Goal: Navigation & Orientation: Find specific page/section

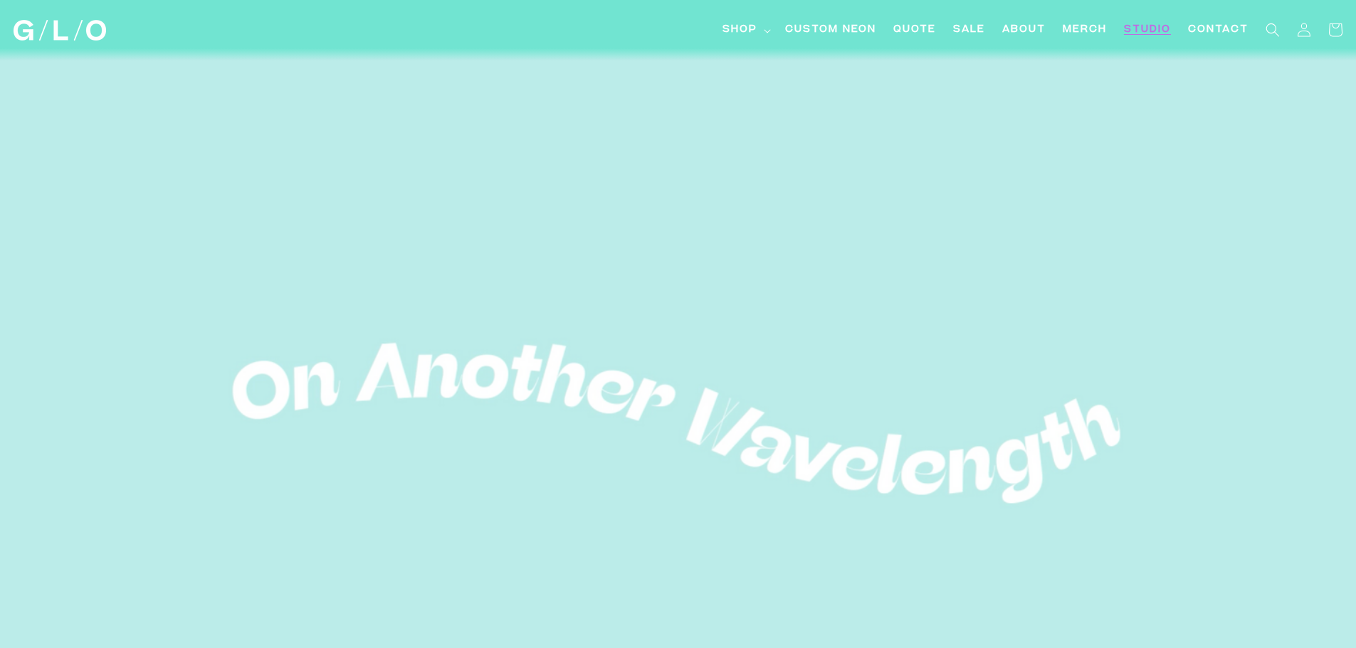
click at [1136, 27] on span "Studio" at bounding box center [1147, 30] width 47 height 15
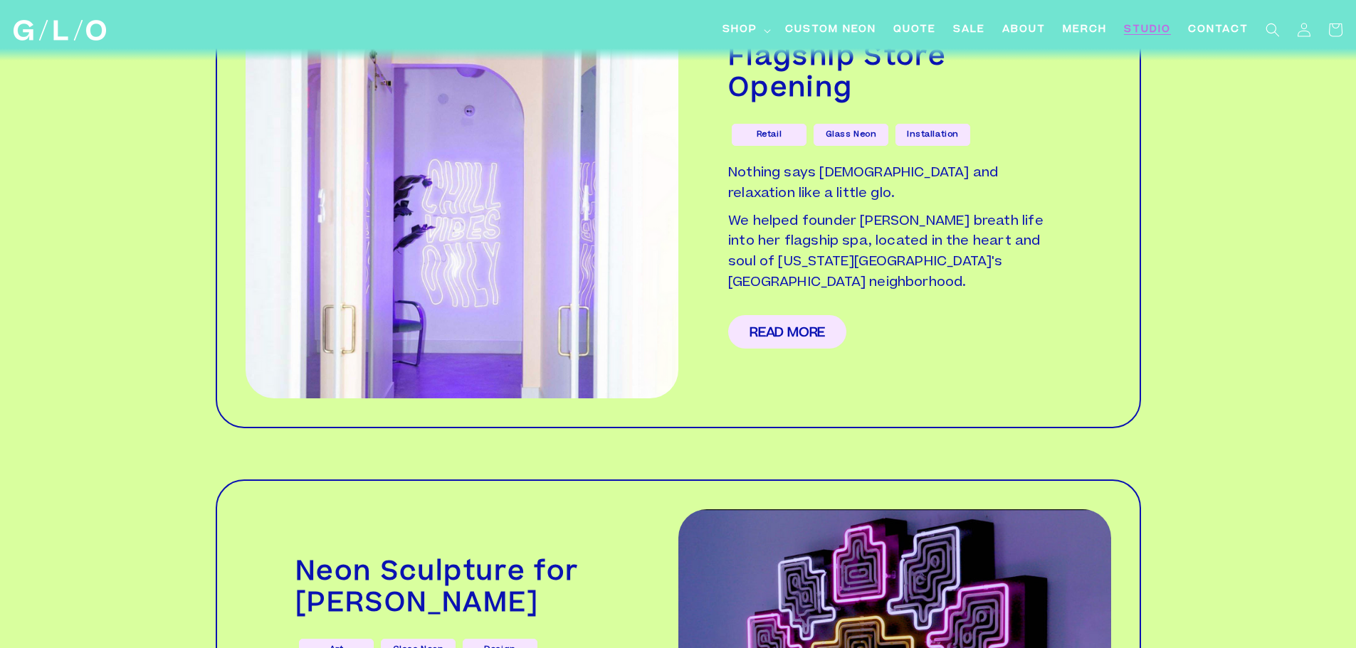
scroll to position [2847, 0]
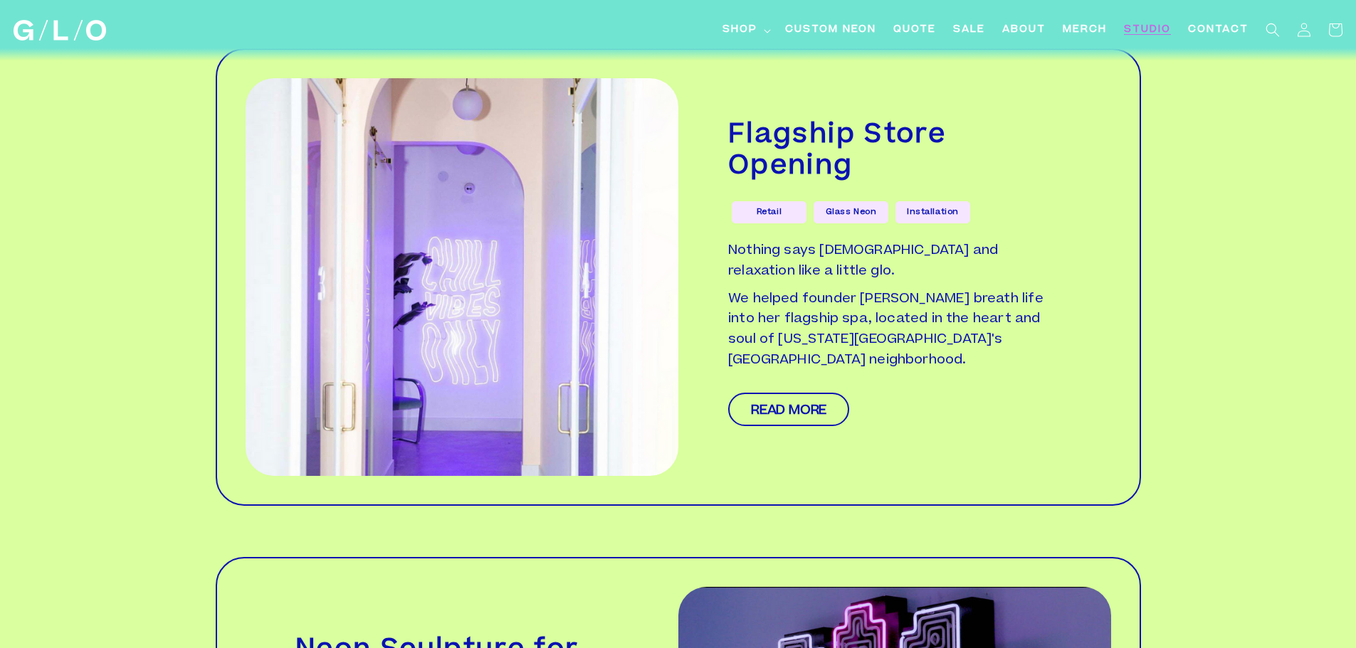
click at [795, 393] on link "Read More" at bounding box center [788, 409] width 121 height 33
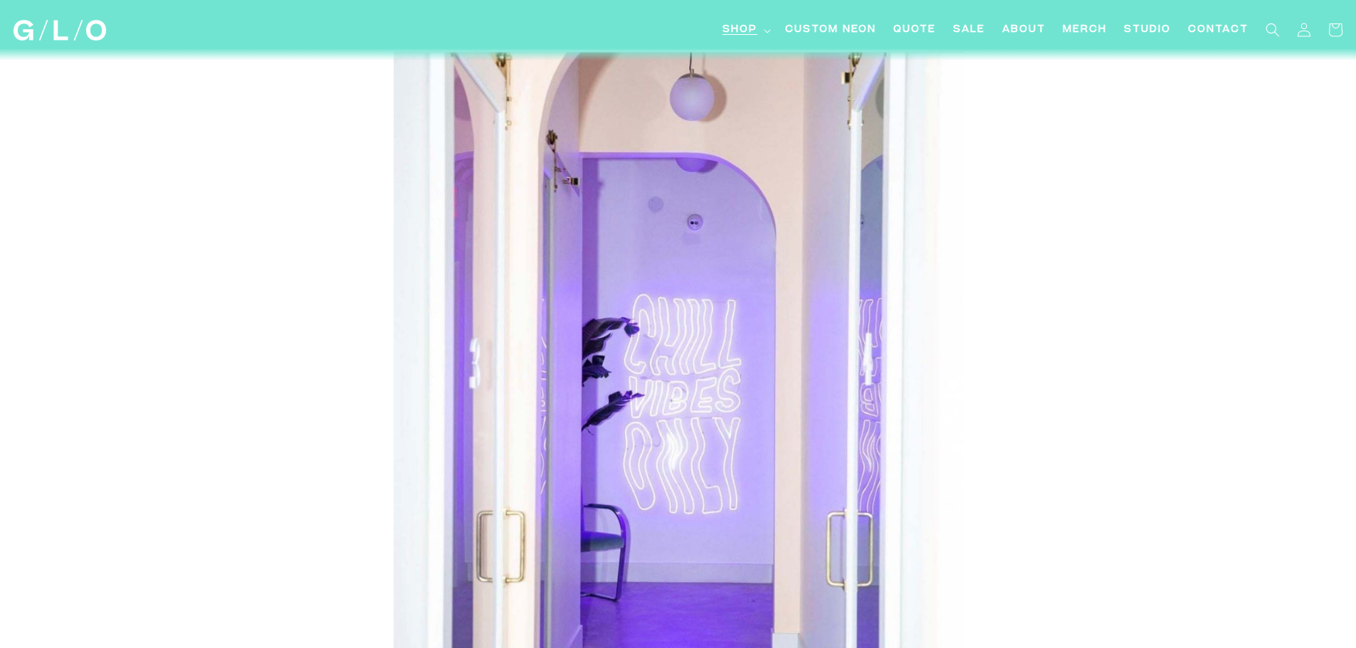
click at [759, 31] on summary "Shop" at bounding box center [745, 30] width 63 height 32
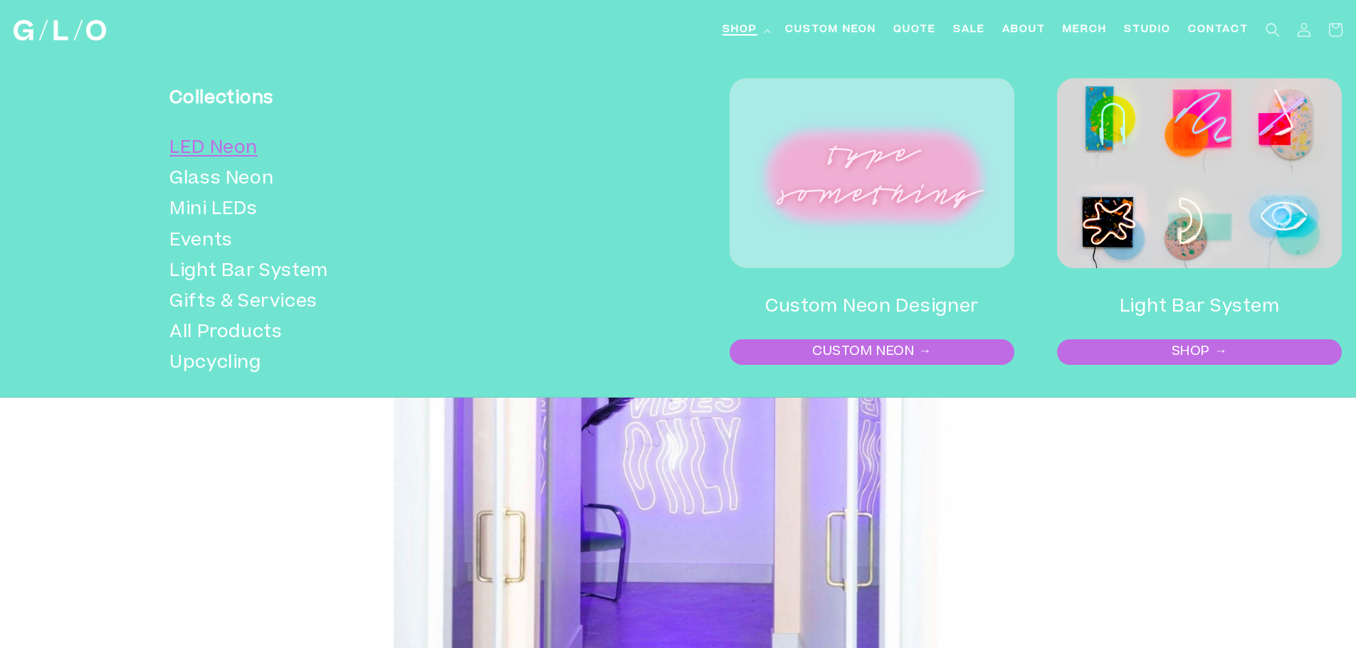
click at [188, 142] on link "LED Neon" at bounding box center [357, 149] width 376 height 31
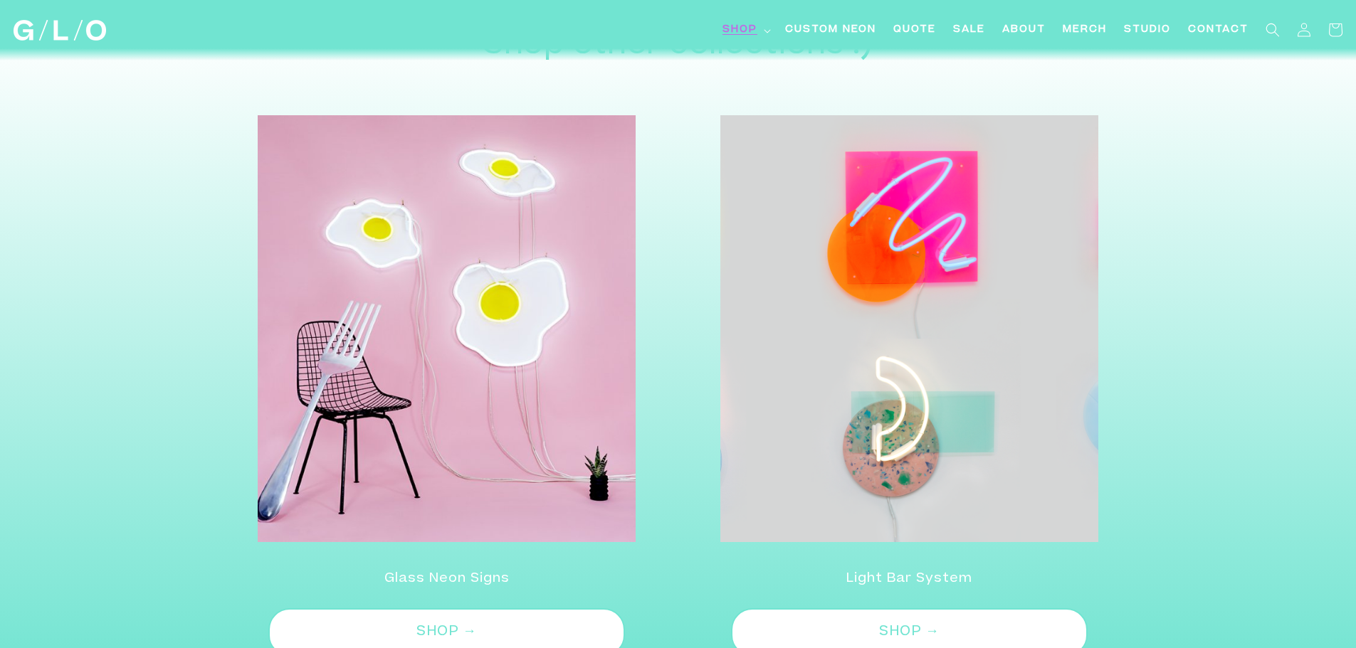
scroll to position [4057, 0]
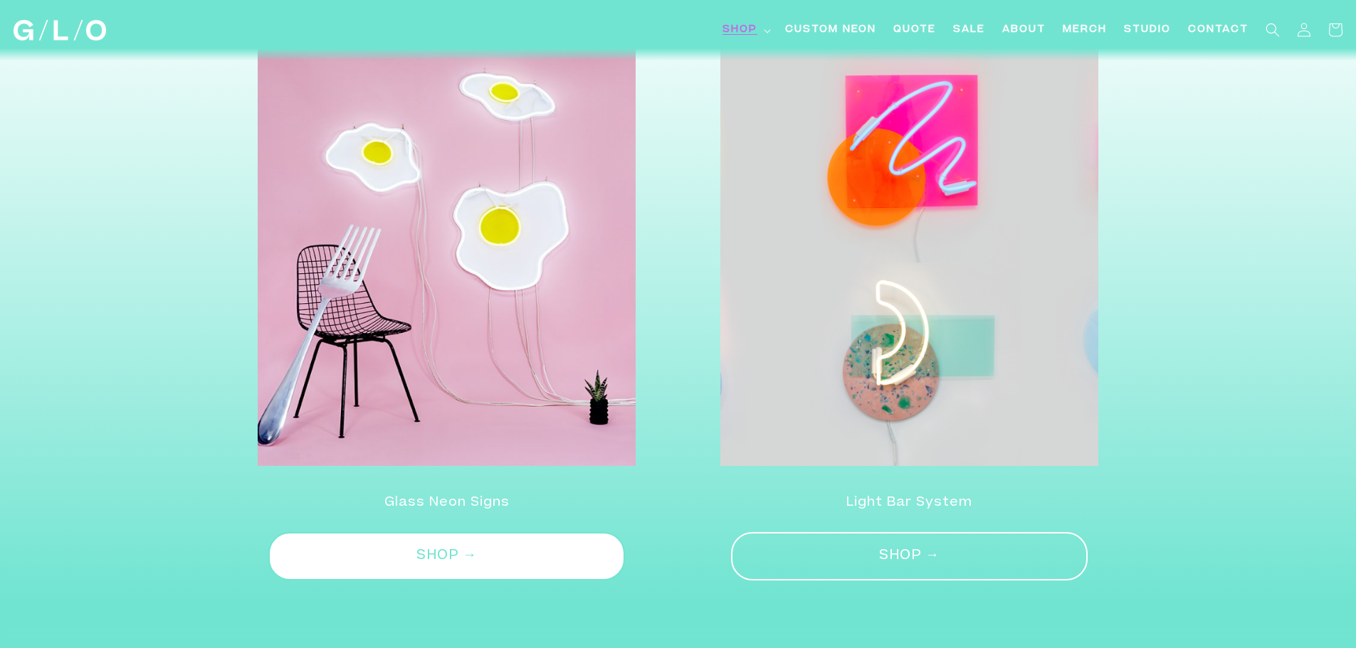
click at [897, 532] on link "SHOP →" at bounding box center [909, 556] width 357 height 49
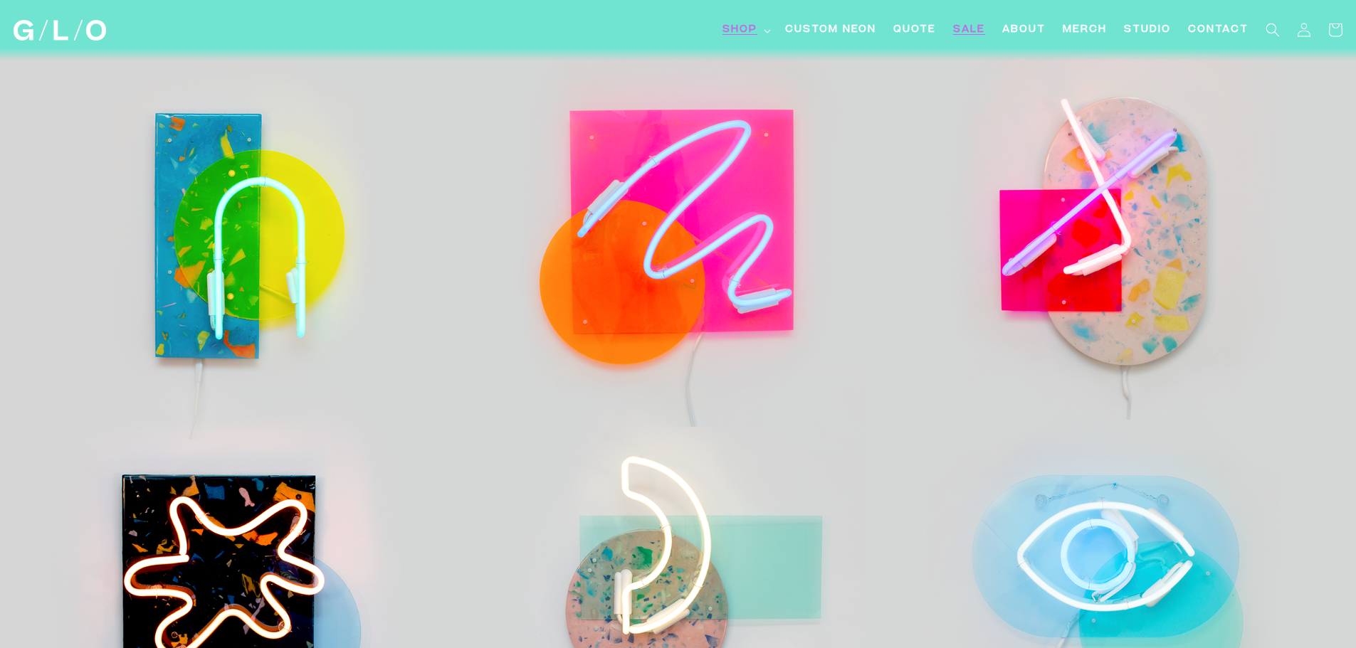
click at [968, 26] on span "SALE" at bounding box center [969, 30] width 32 height 15
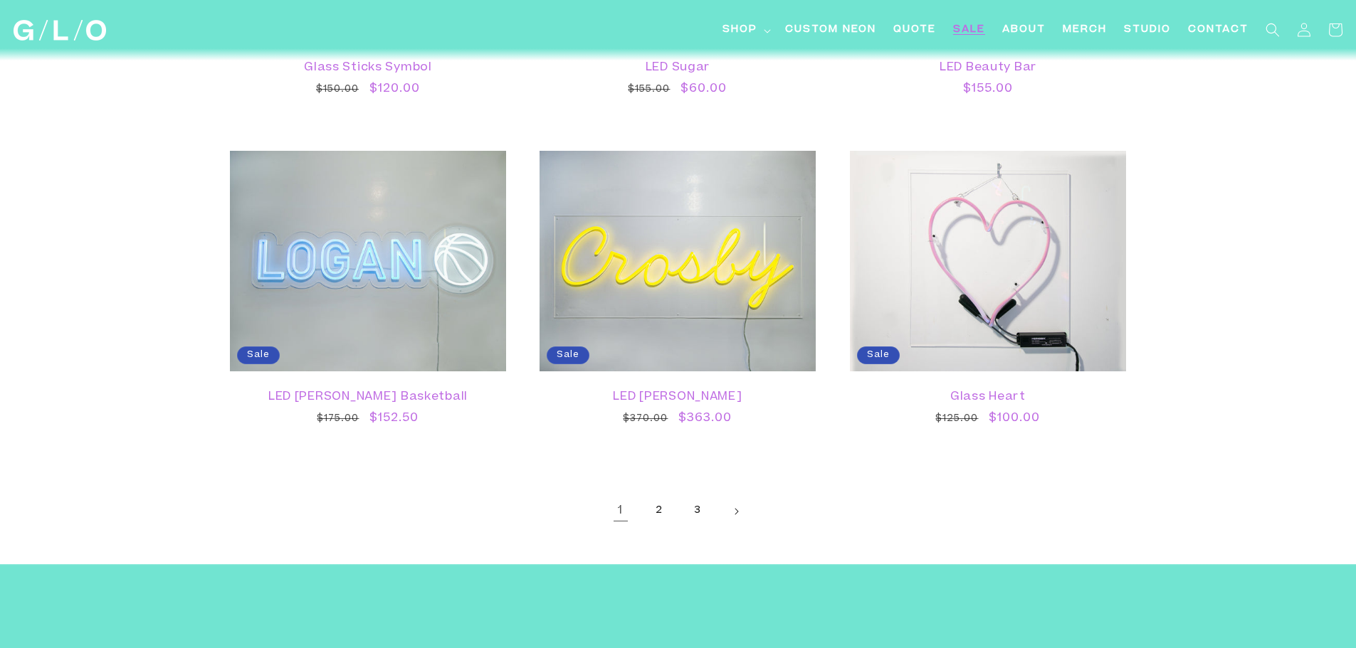
scroll to position [2420, 0]
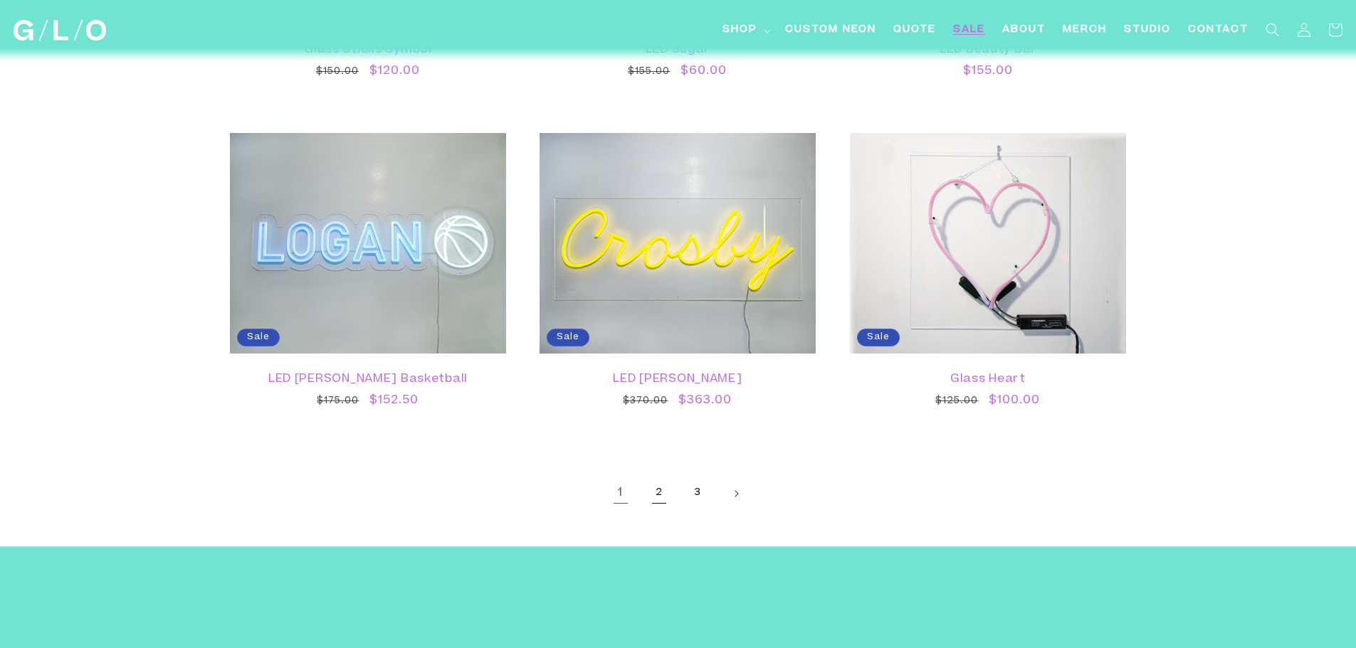
click at [660, 494] on link "2" at bounding box center [658, 493] width 31 height 31
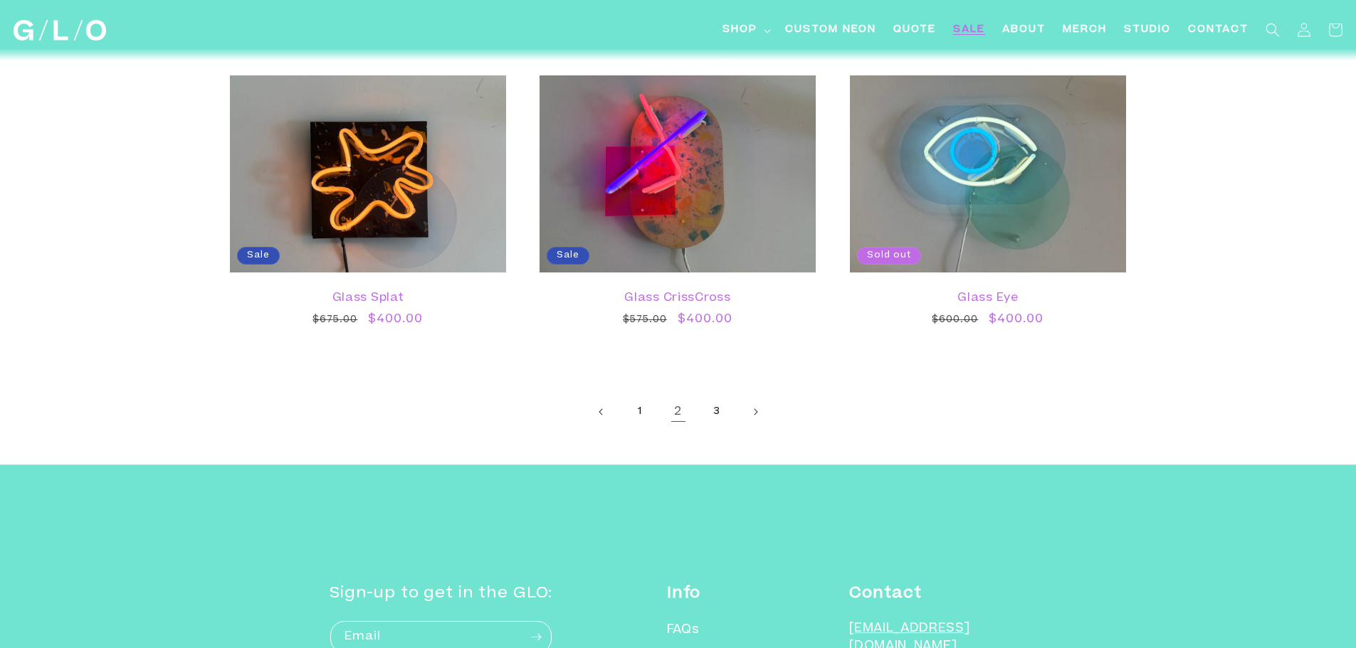
scroll to position [2633, 0]
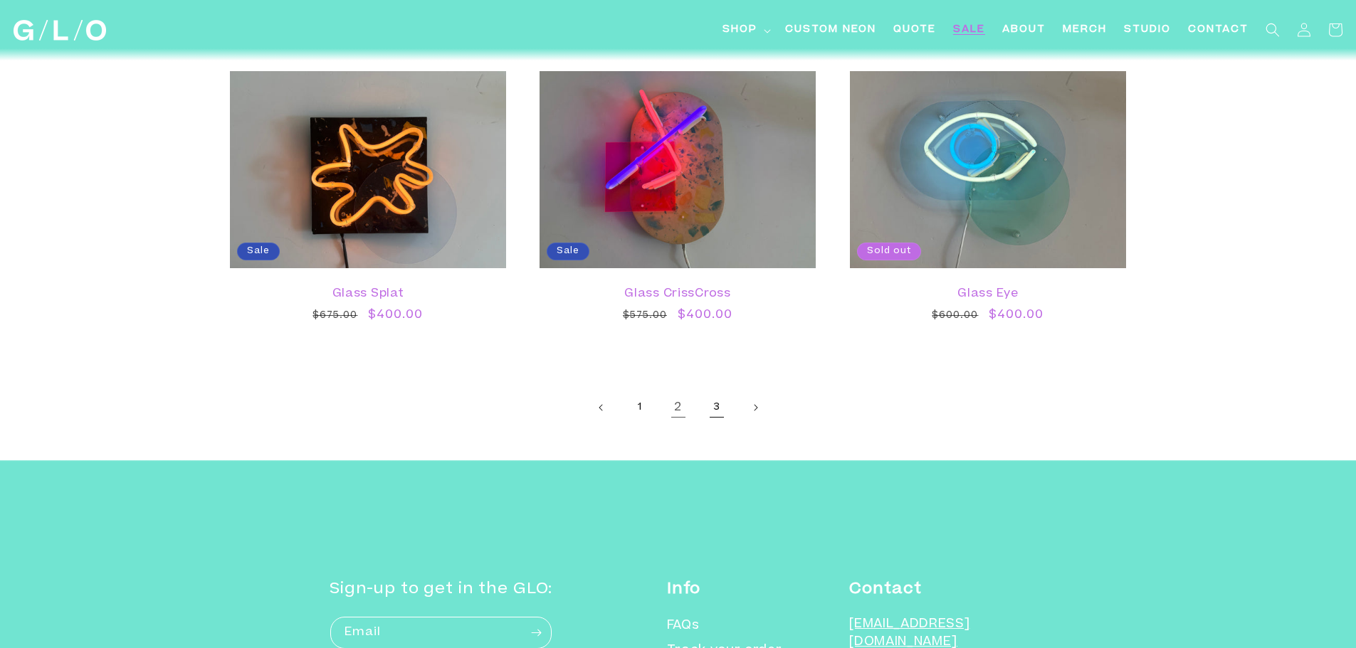
click at [715, 412] on link "3" at bounding box center [716, 407] width 31 height 31
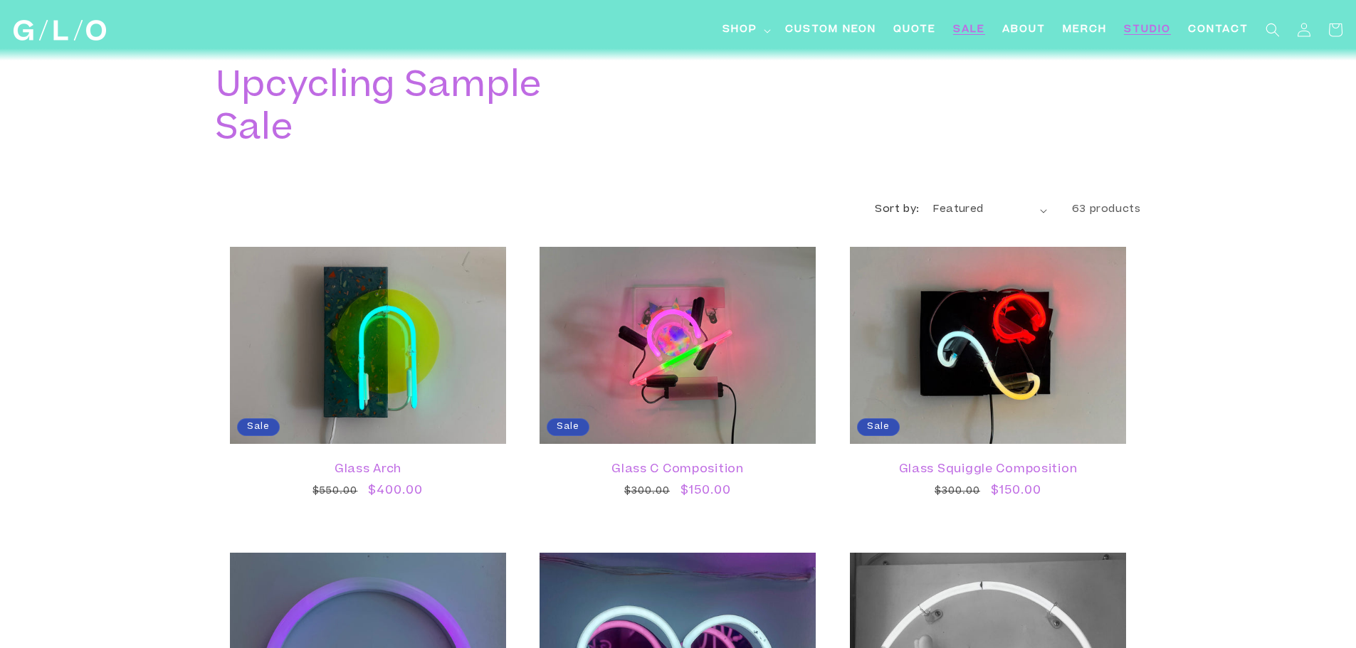
click at [1161, 29] on span "Studio" at bounding box center [1147, 30] width 47 height 15
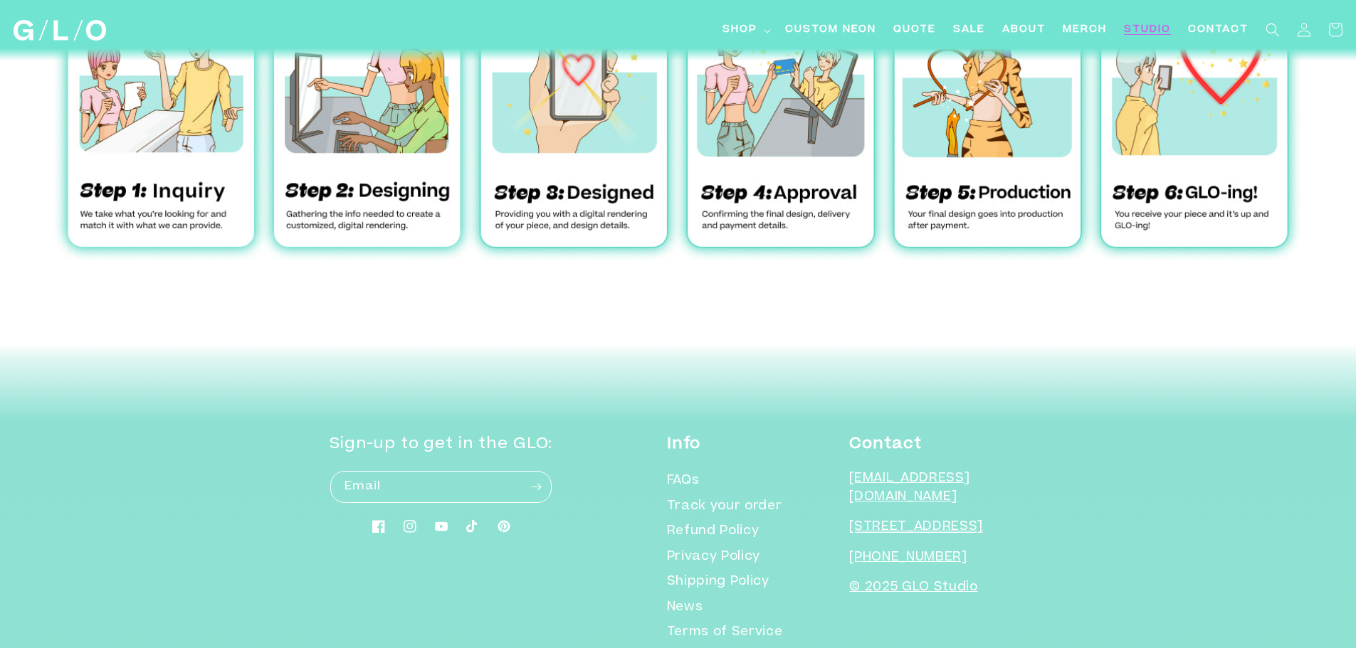
scroll to position [4795, 0]
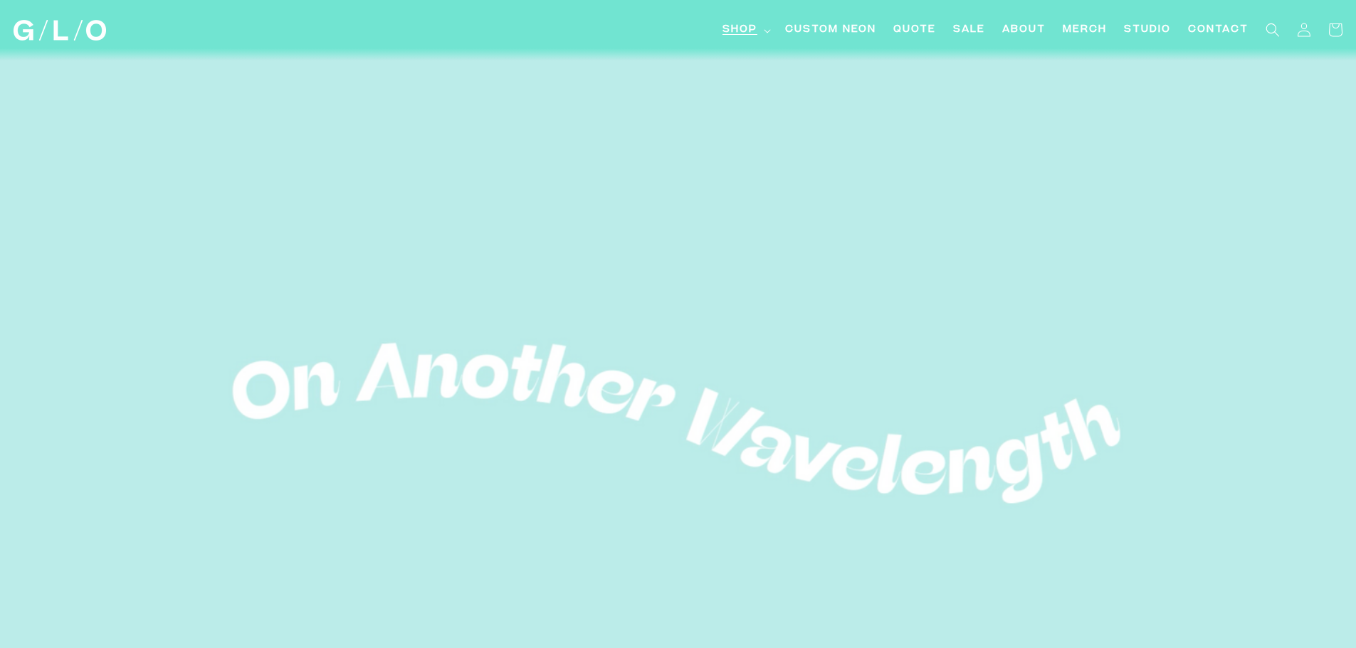
click at [766, 32] on icon at bounding box center [767, 31] width 7 height 4
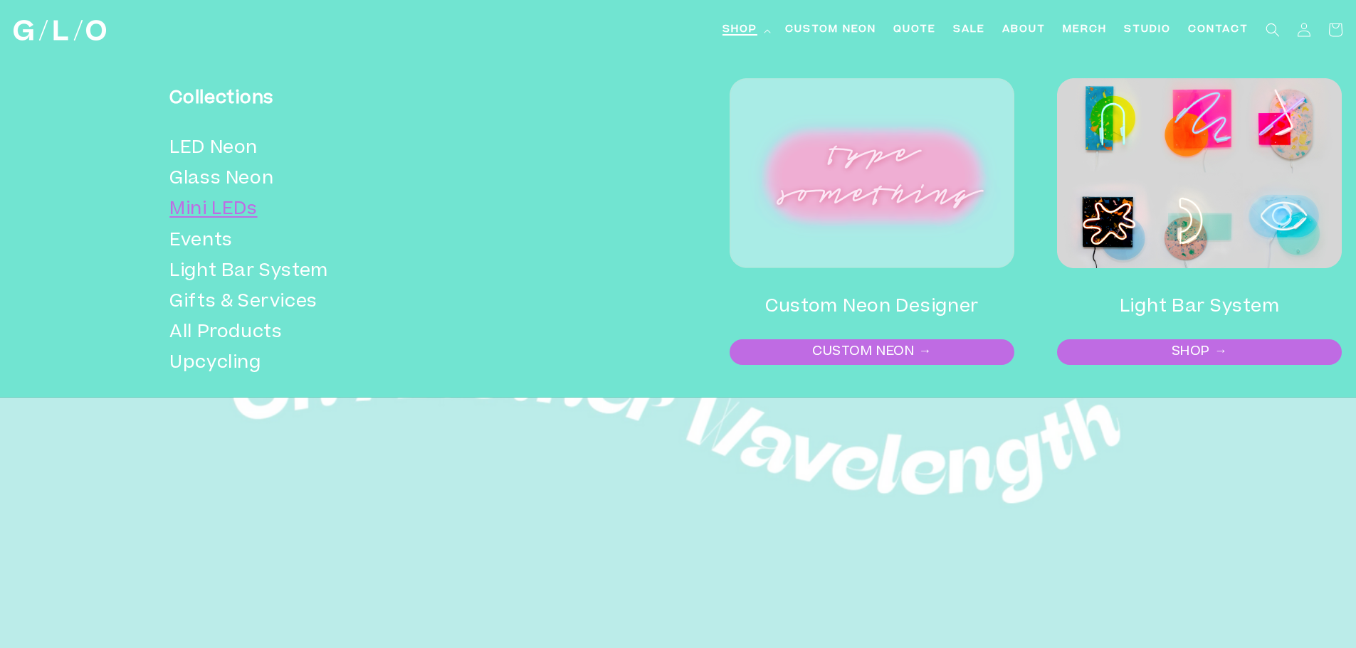
click at [231, 206] on link "Mini LEDs" at bounding box center [357, 210] width 376 height 31
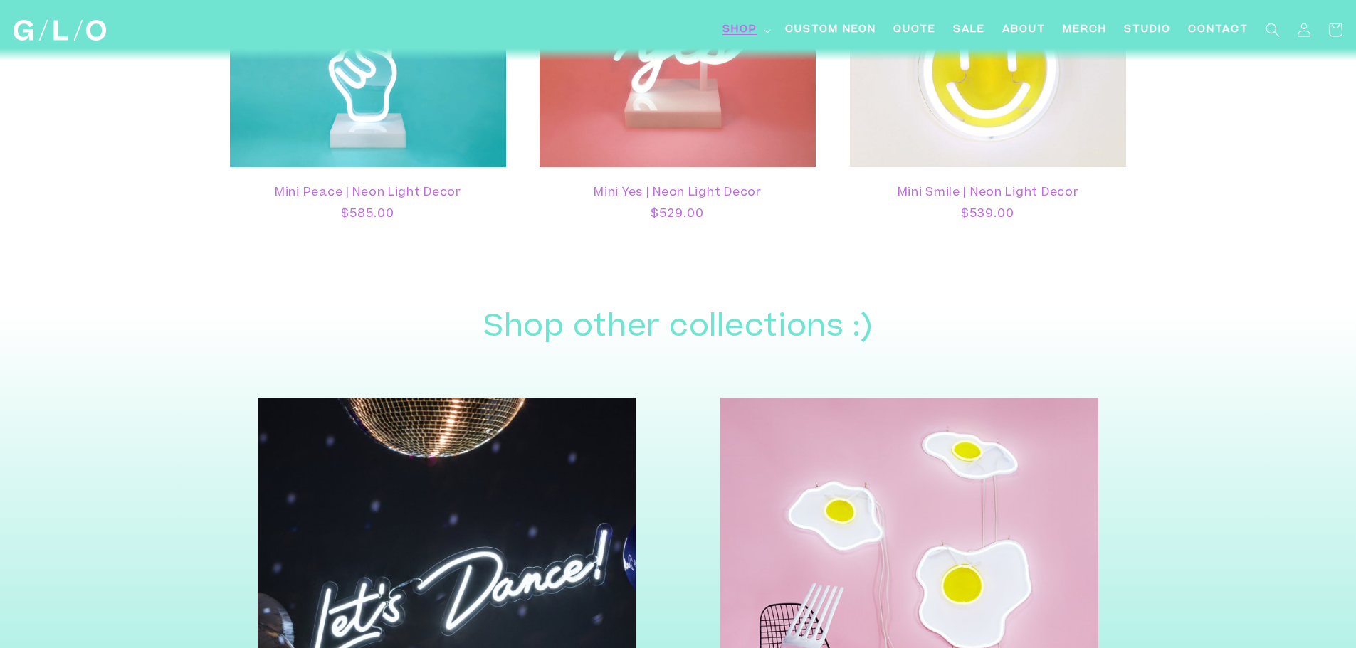
scroll to position [1993, 0]
